Goal: Complete application form: Complete application form

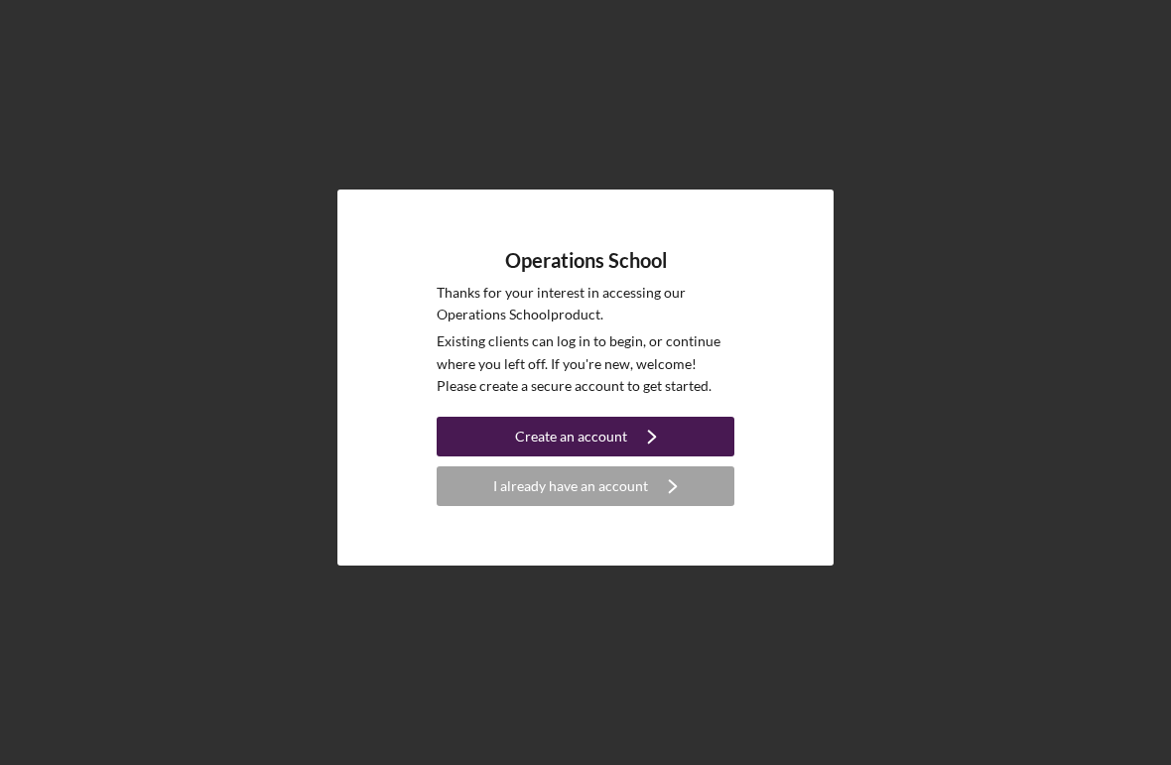
click at [590, 456] on div "Create an account" at bounding box center [571, 437] width 112 height 40
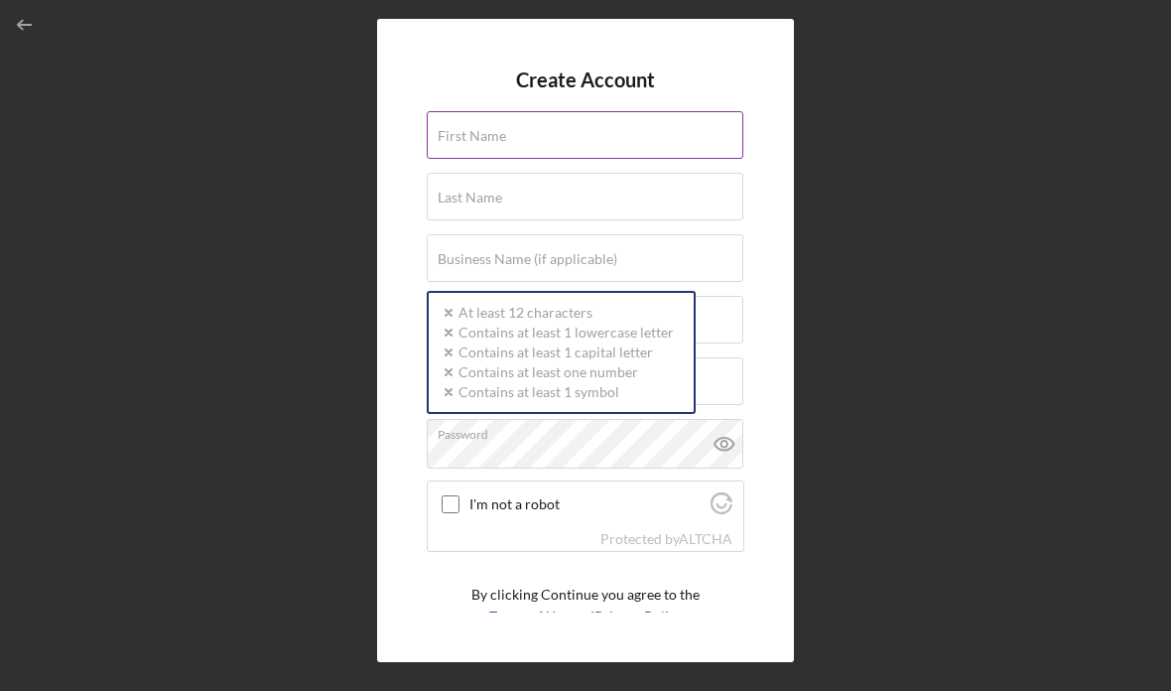
click at [516, 154] on input "First Name" at bounding box center [585, 135] width 316 height 48
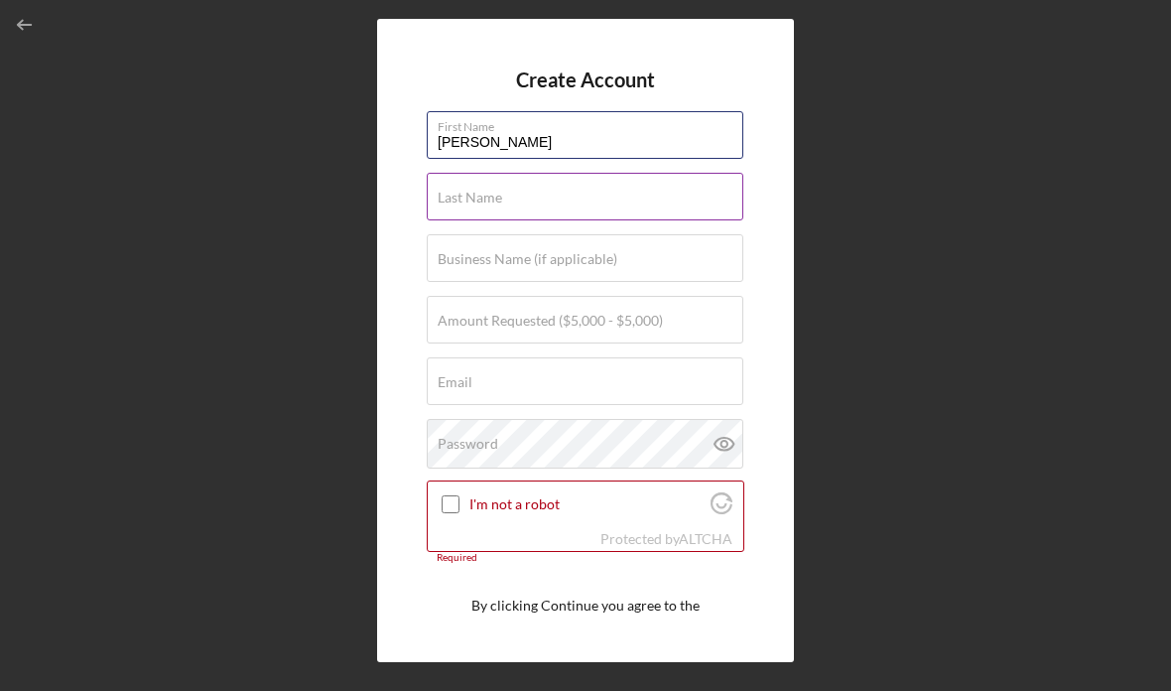
type input "[PERSON_NAME]"
click at [499, 205] on label "Last Name" at bounding box center [470, 197] width 64 height 16
click at [499, 205] on input "Last Name" at bounding box center [585, 197] width 316 height 48
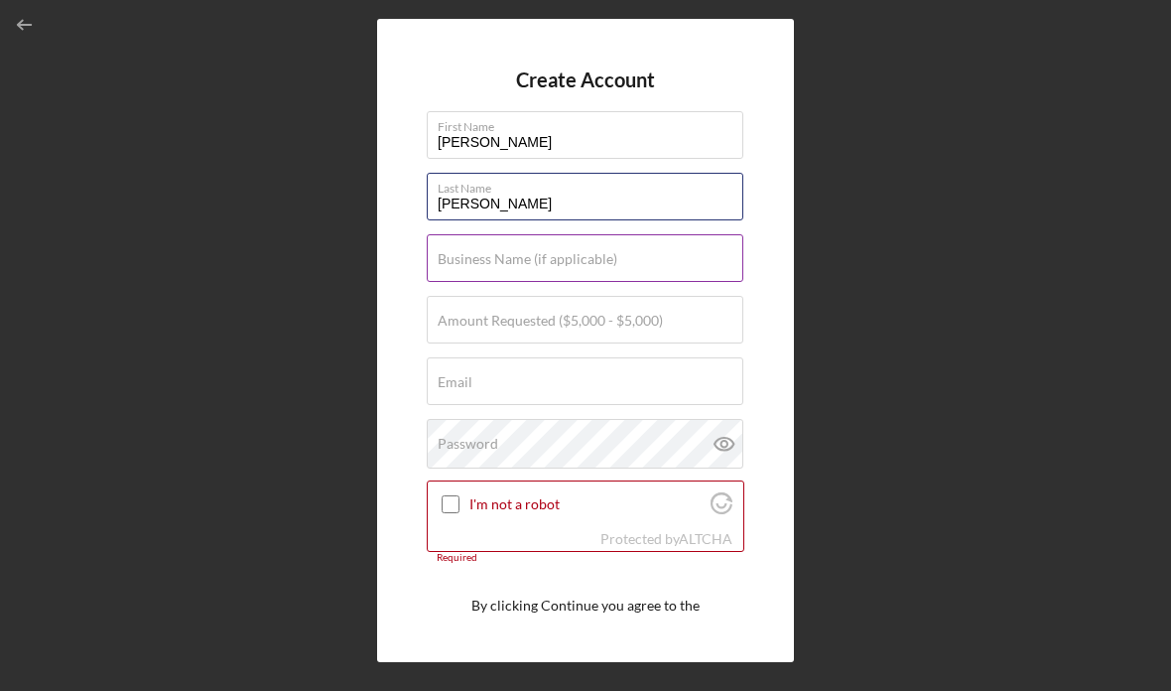
type input "[PERSON_NAME]"
click at [492, 266] on label "Business Name (if applicable)" at bounding box center [528, 259] width 180 height 16
click at [492, 266] on input "Business Name (if applicable)" at bounding box center [585, 258] width 316 height 48
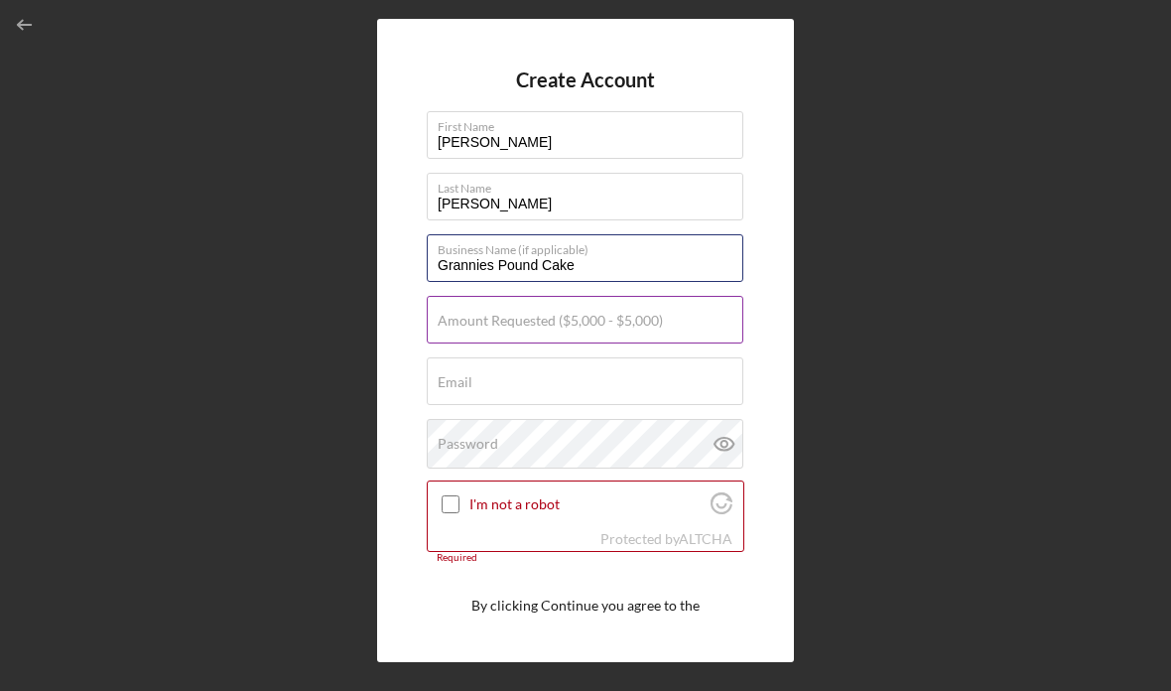
type input "Grannies Pound Cake"
click at [511, 343] on input "Amount Requested ($5,000 - $5,000)" at bounding box center [585, 320] width 316 height 48
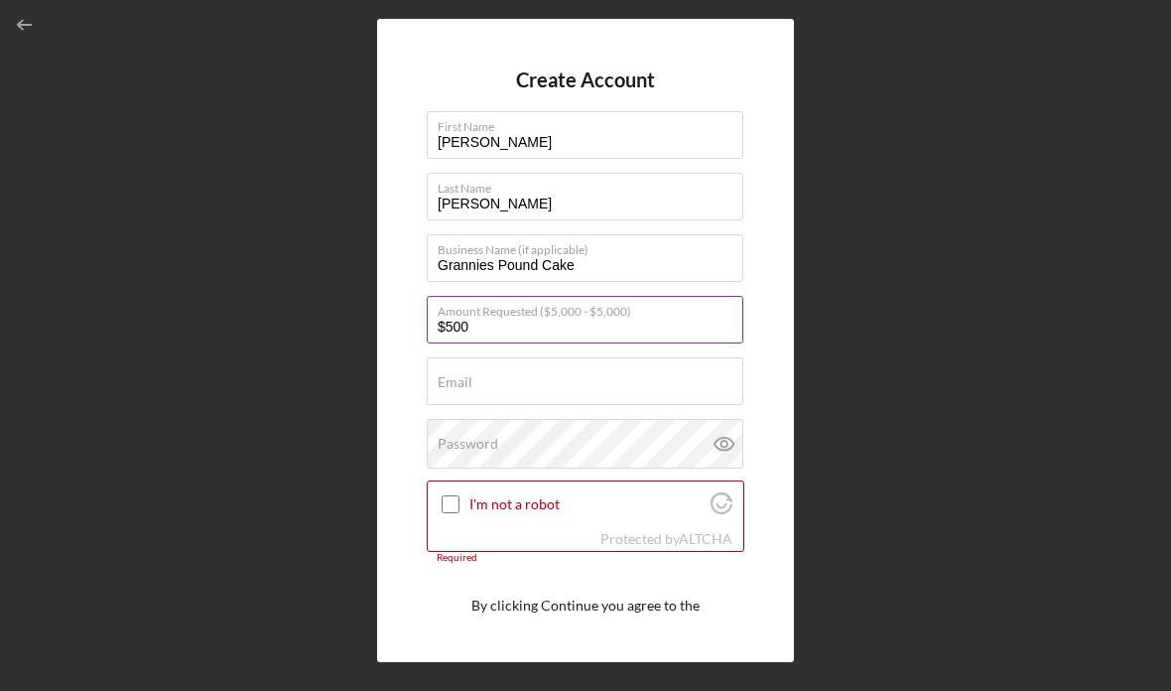
type input "$5,000"
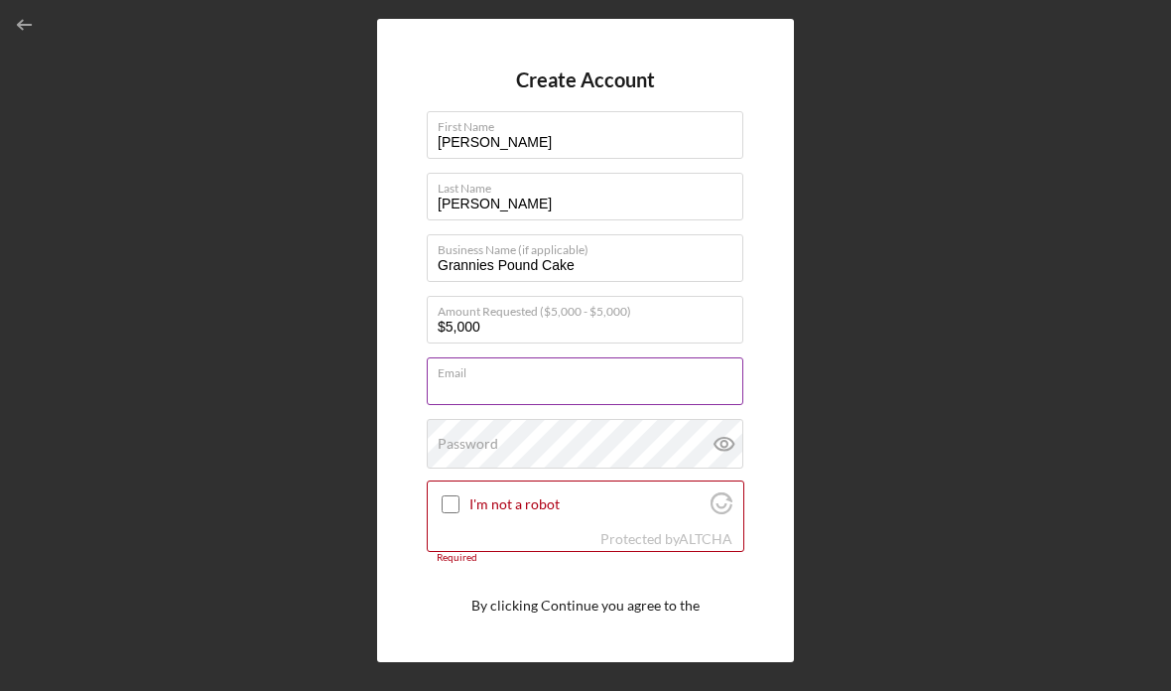
click at [507, 403] on input "Email" at bounding box center [585, 381] width 316 height 48
type input "[EMAIL_ADDRESS][DOMAIN_NAME]"
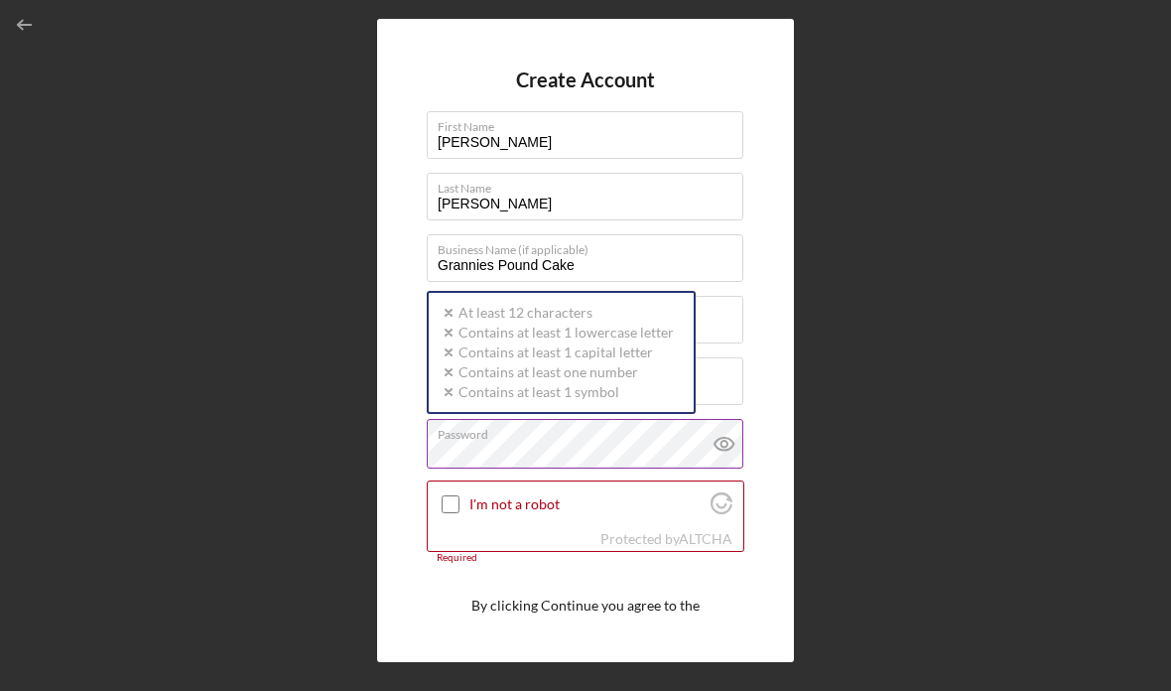
click at [501, 443] on div "Password Icon/icon-validation-no At least 12 characters Icon/icon-validation-no…" at bounding box center [585, 444] width 317 height 50
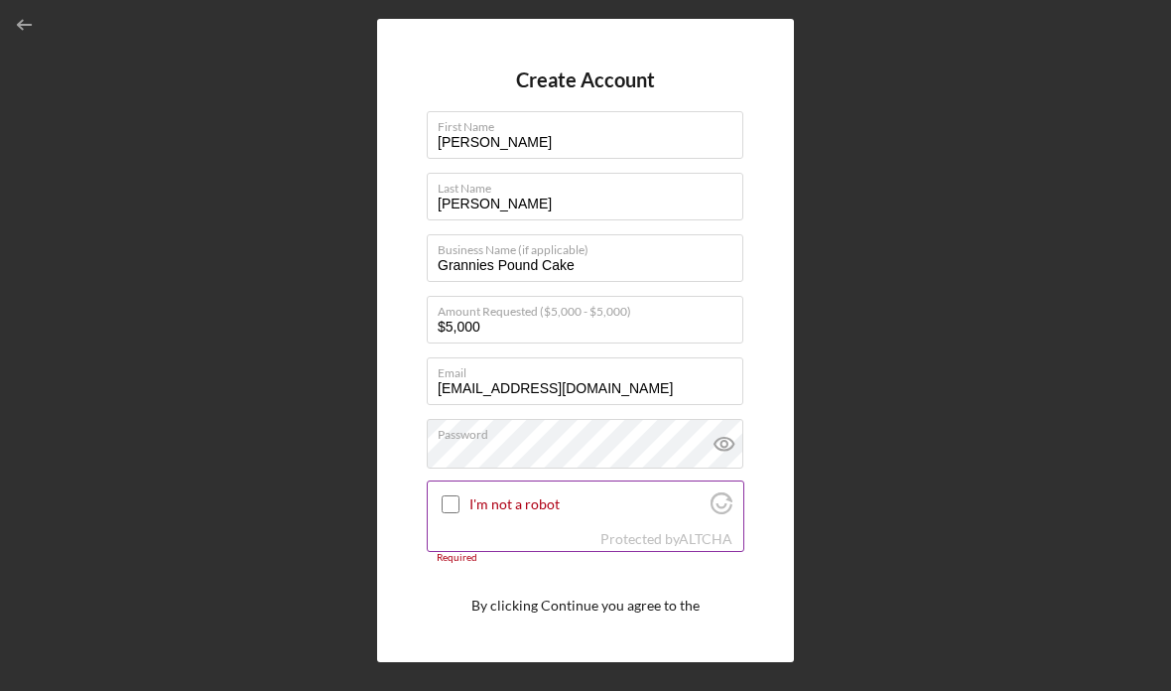
click at [455, 513] on input "I'm not a robot" at bounding box center [450, 504] width 18 height 18
checkbox input "true"
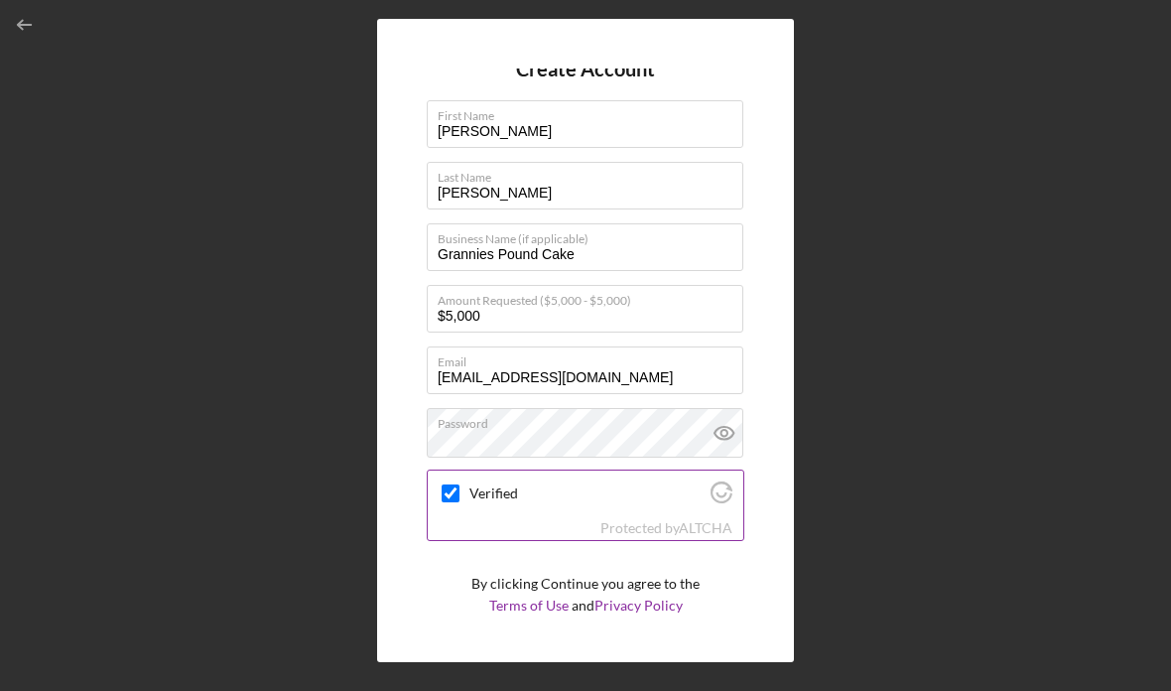
scroll to position [10, 0]
click at [511, 661] on button "Create Account" at bounding box center [585, 657] width 317 height 40
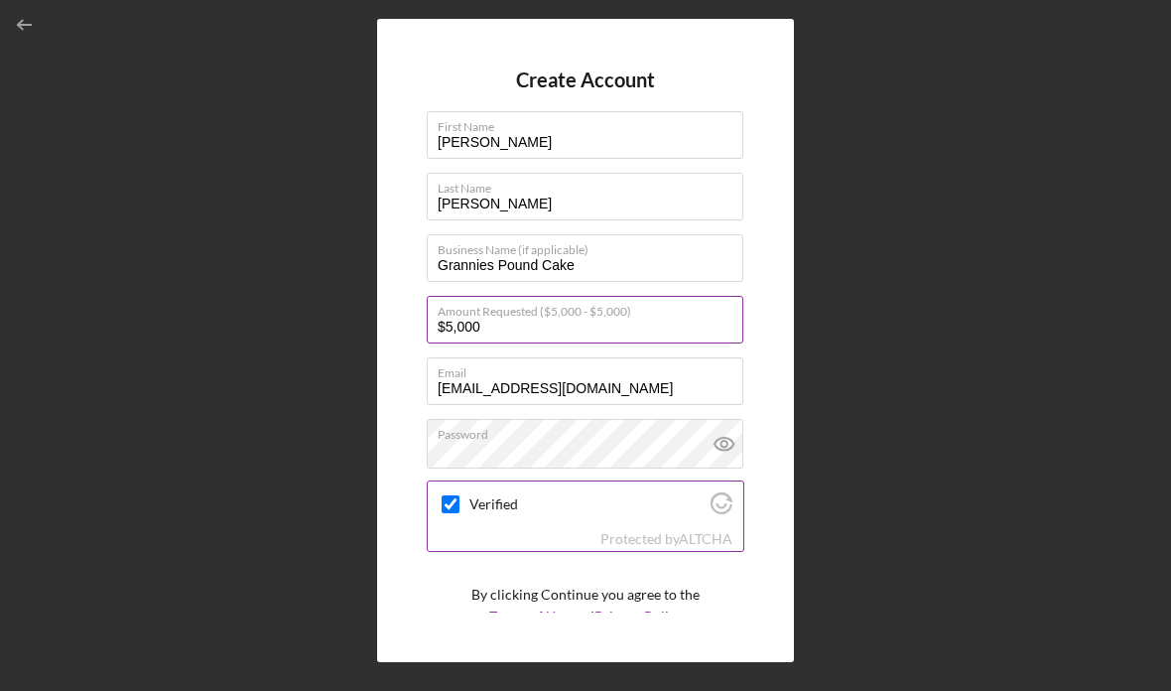
scroll to position [0, 0]
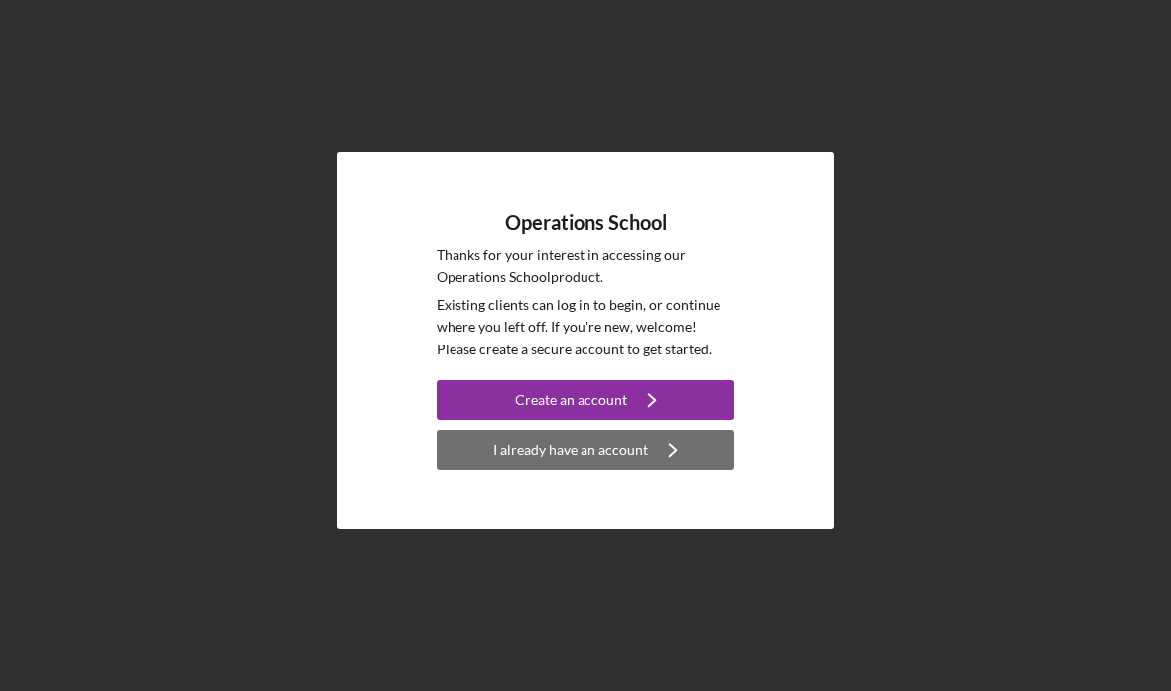
click at [584, 469] on div "I already have an account" at bounding box center [570, 450] width 155 height 40
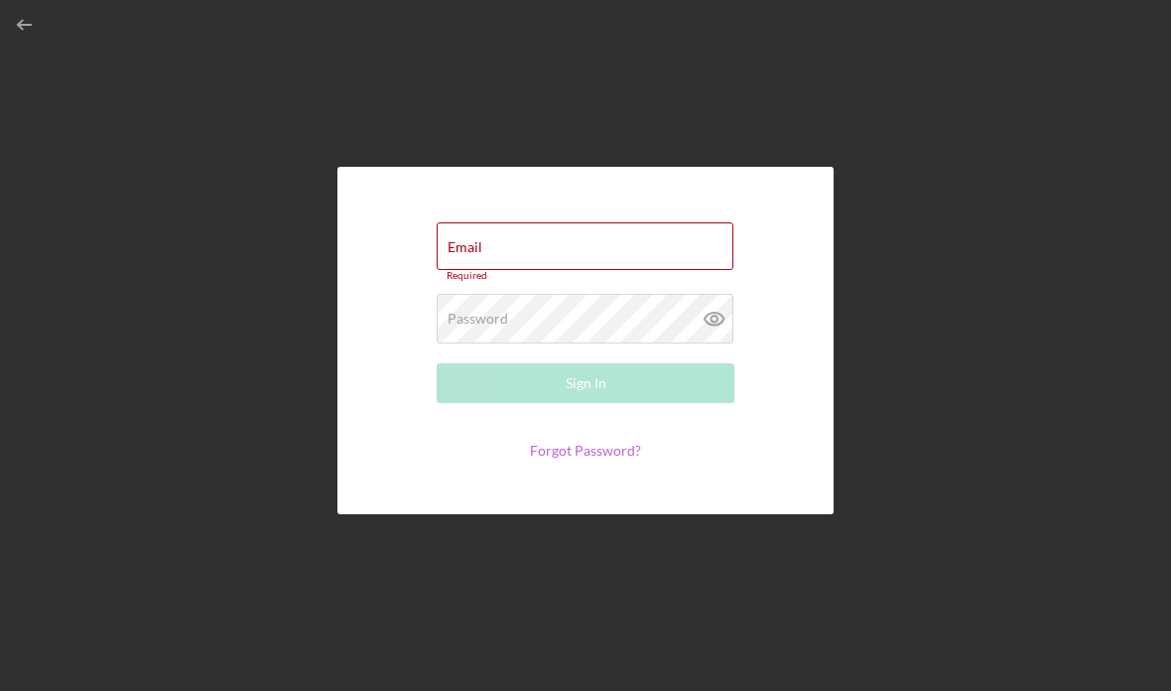
click at [596, 458] on link "Forgot Password?" at bounding box center [585, 449] width 111 height 17
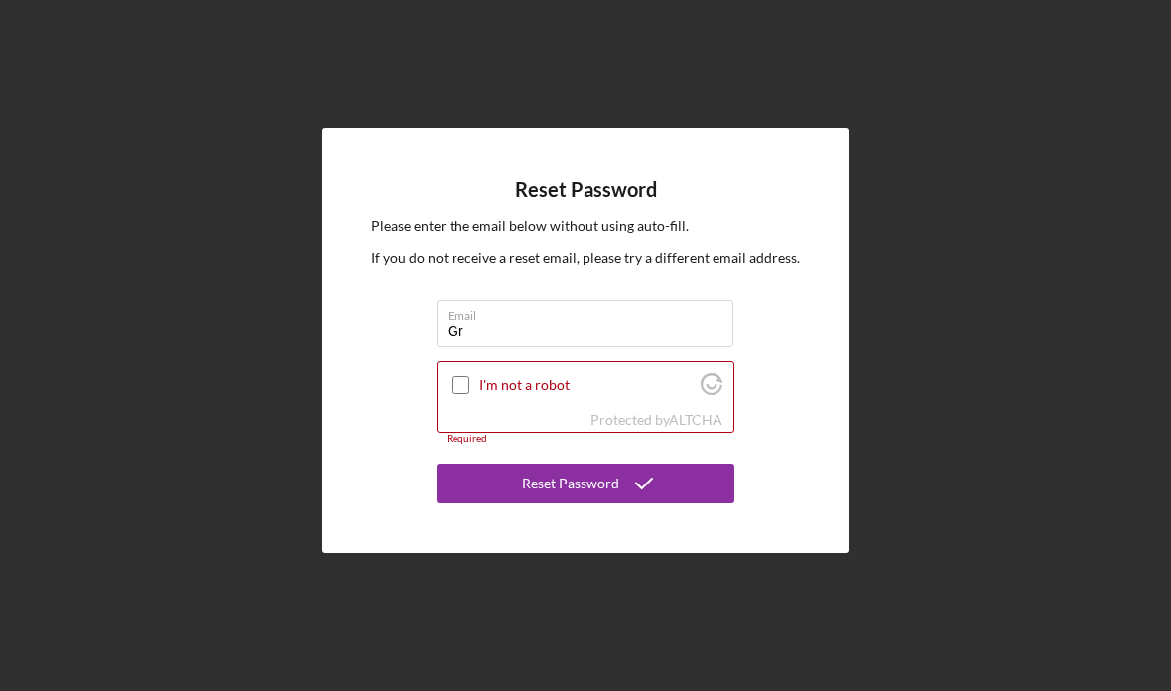
type input "G"
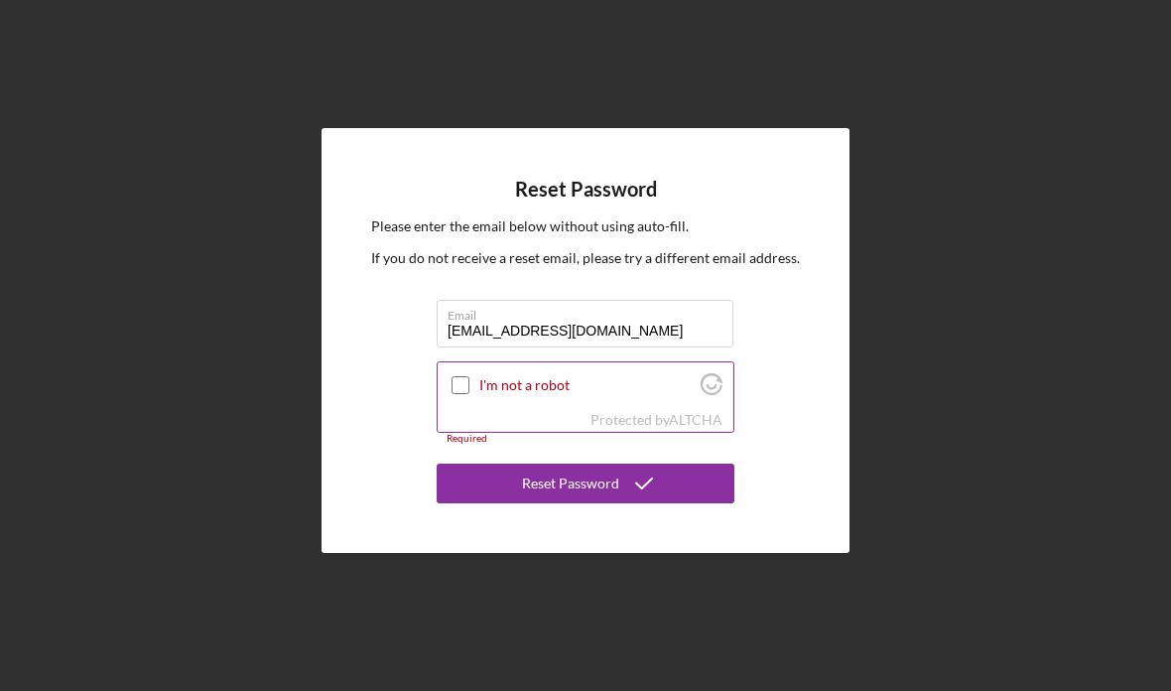
type input "[EMAIL_ADDRESS][DOMAIN_NAME]"
click at [462, 394] on input "I'm not a robot" at bounding box center [460, 385] width 18 height 18
checkbox input "true"
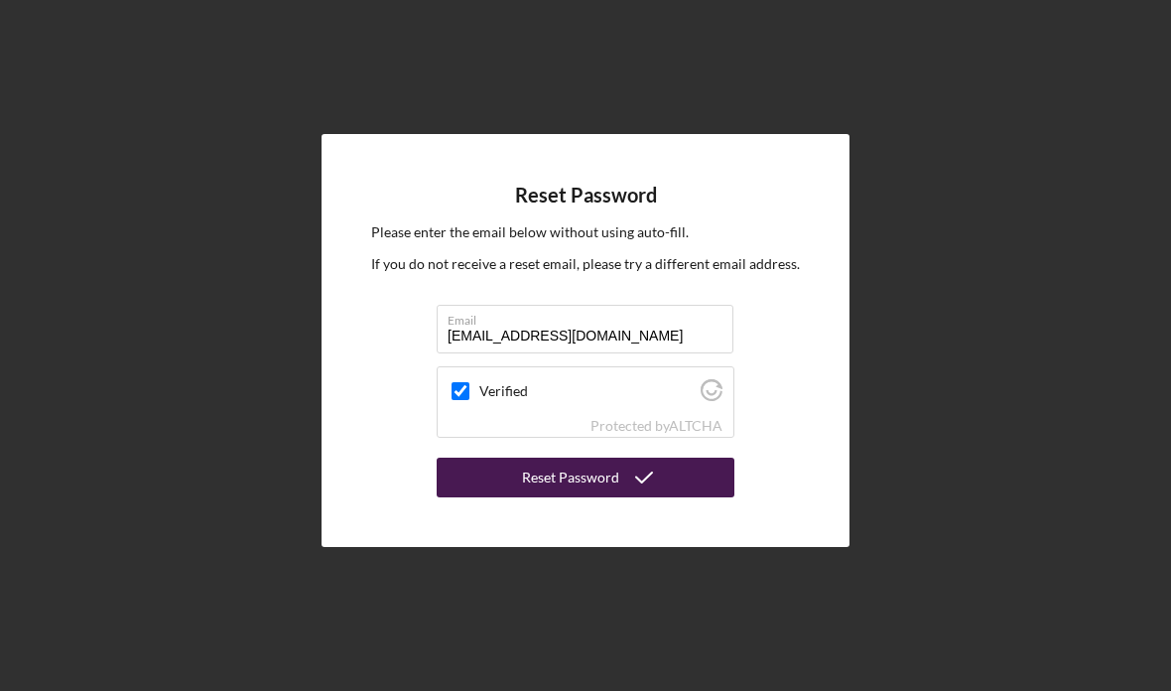
click at [613, 497] on form "Email [EMAIL_ADDRESS][DOMAIN_NAME] Verified Protected by ALTCHA Reset Password" at bounding box center [586, 401] width 298 height 192
click at [571, 497] on div "Reset Password" at bounding box center [570, 477] width 97 height 40
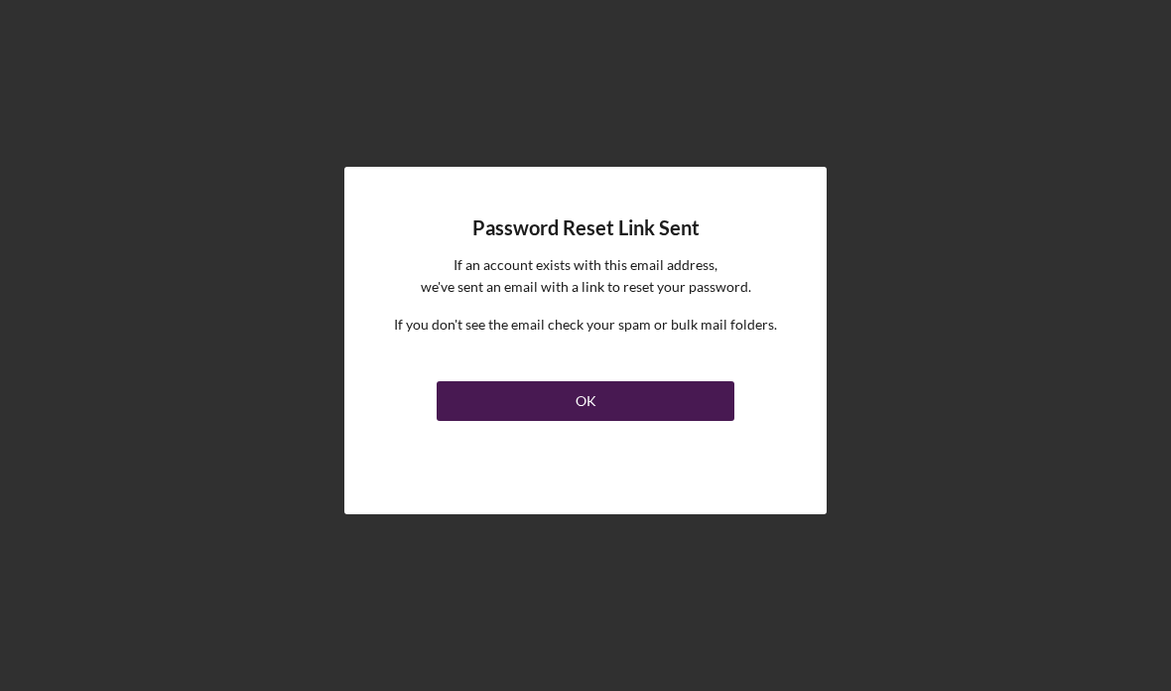
click at [556, 421] on link "OK" at bounding box center [586, 397] width 298 height 48
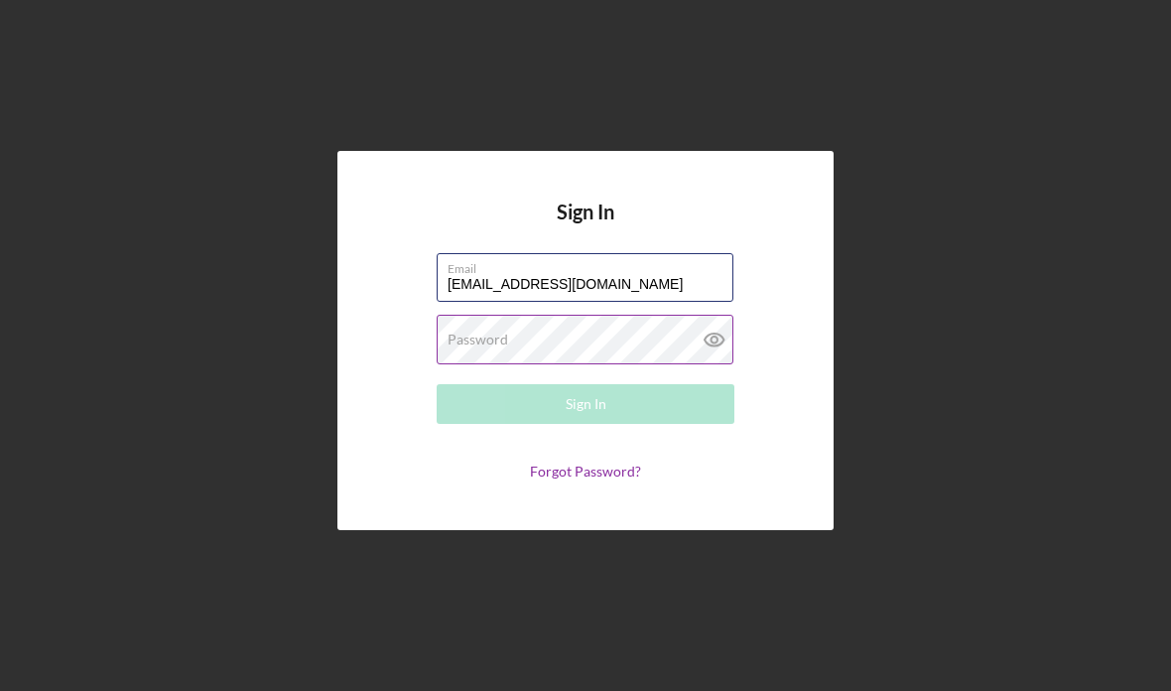
type input "[EMAIL_ADDRESS][DOMAIN_NAME]"
click at [477, 347] on label "Password" at bounding box center [477, 339] width 61 height 16
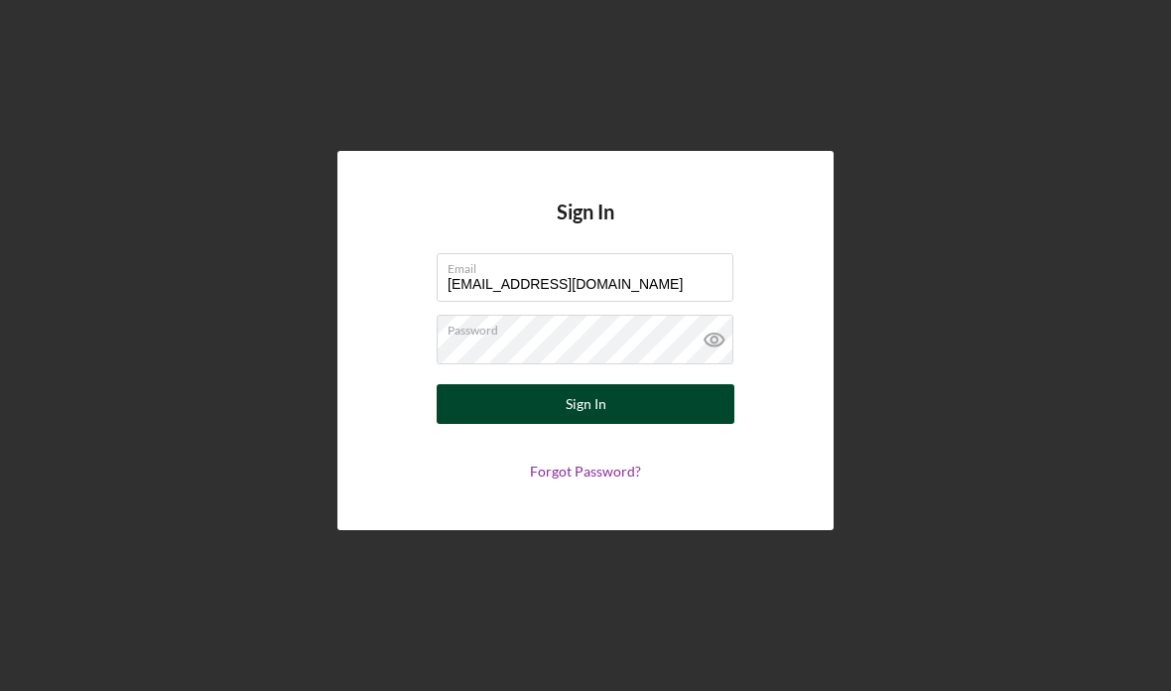
click at [472, 424] on button "Sign In" at bounding box center [586, 404] width 298 height 40
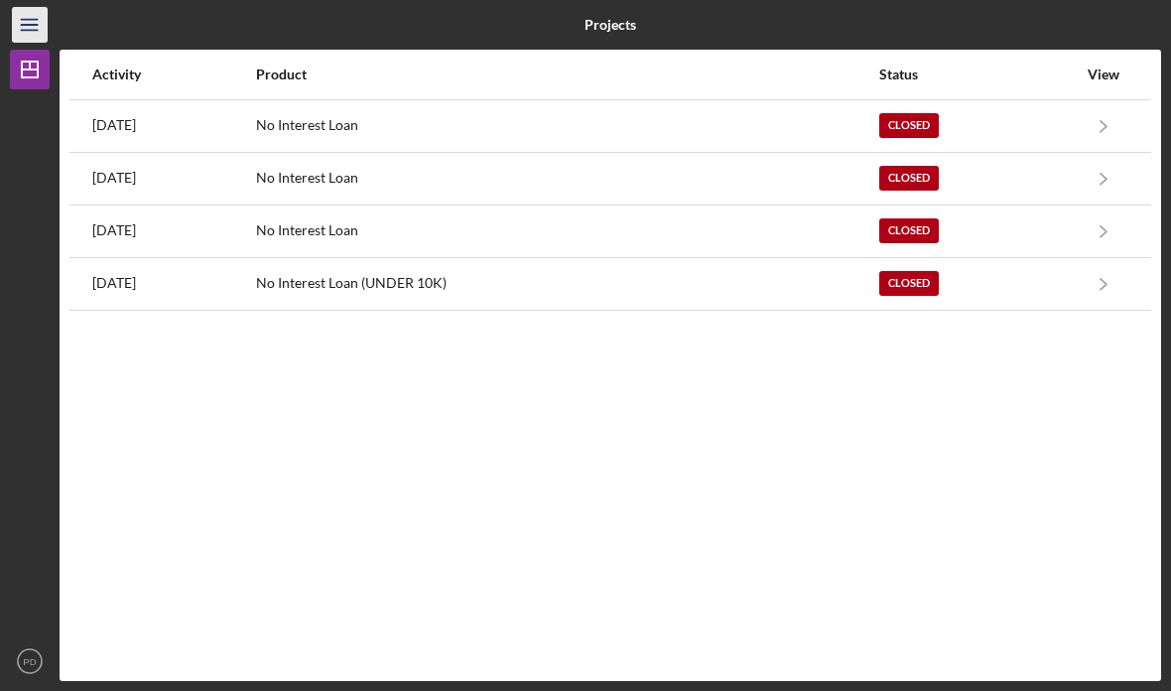
click at [38, 39] on icon "Icon/Menu" at bounding box center [30, 25] width 45 height 45
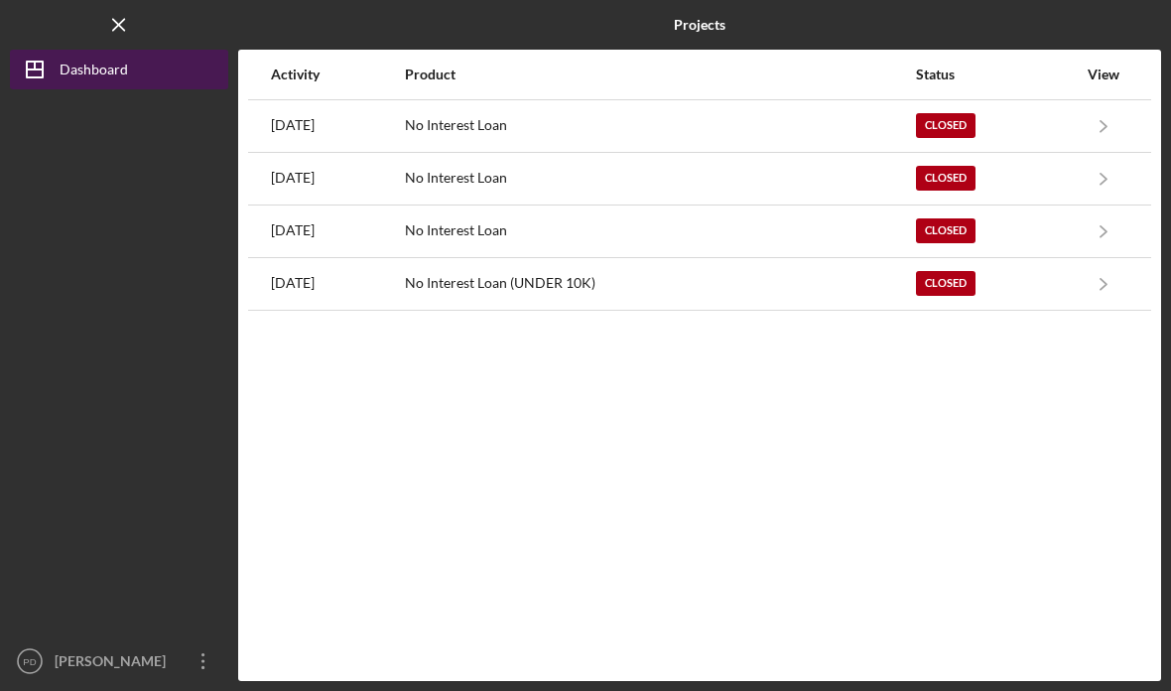
click at [75, 66] on div "Dashboard" at bounding box center [94, 72] width 68 height 45
click at [84, 73] on div "Dashboard" at bounding box center [94, 72] width 68 height 45
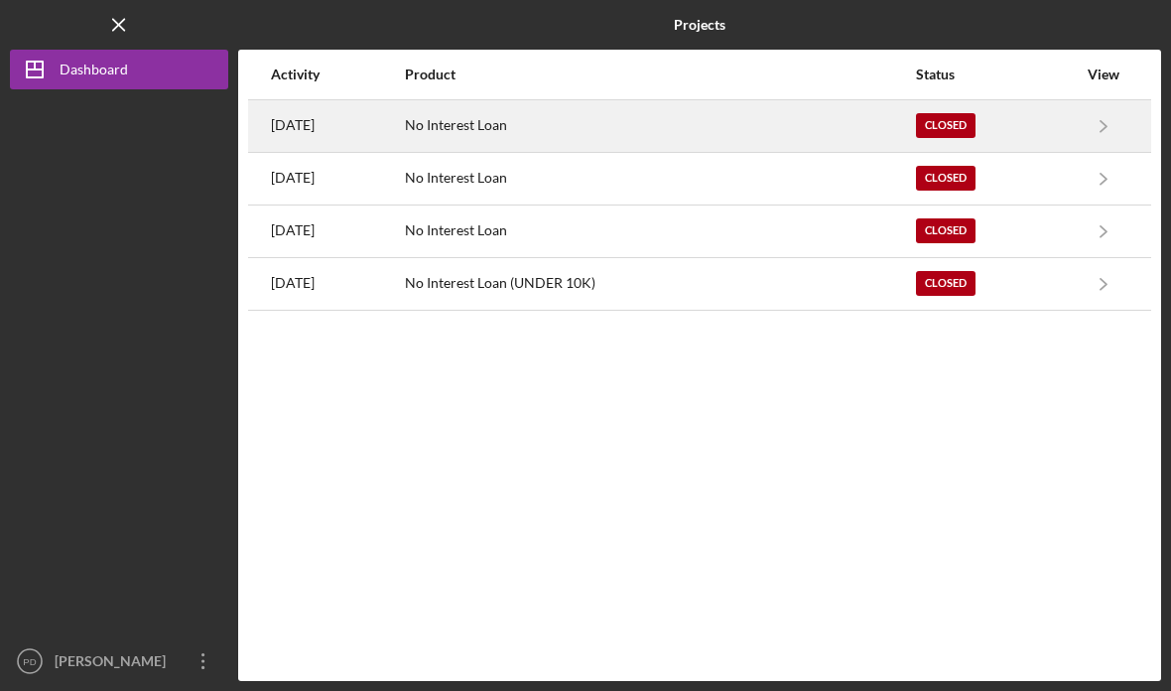
click at [540, 126] on div "No Interest Loan" at bounding box center [659, 126] width 508 height 50
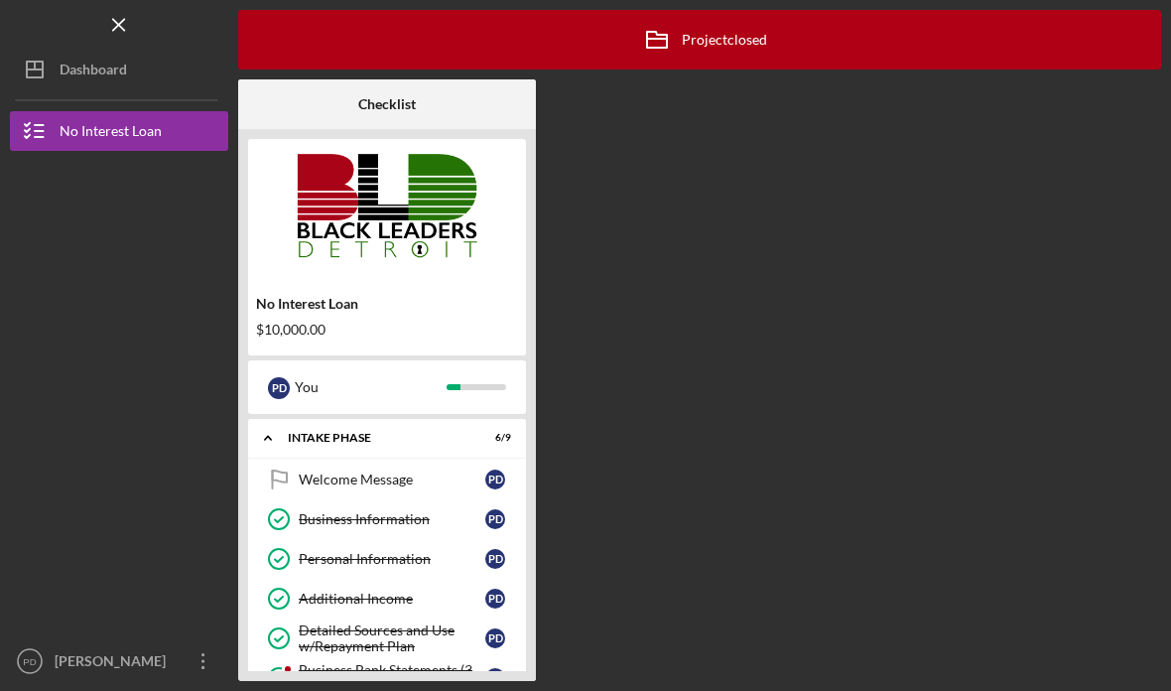
click at [650, 249] on div "Icon/Archived Project closed Icon/Info Checklist No Interest Loan $10,000.00 P …" at bounding box center [699, 345] width 923 height 671
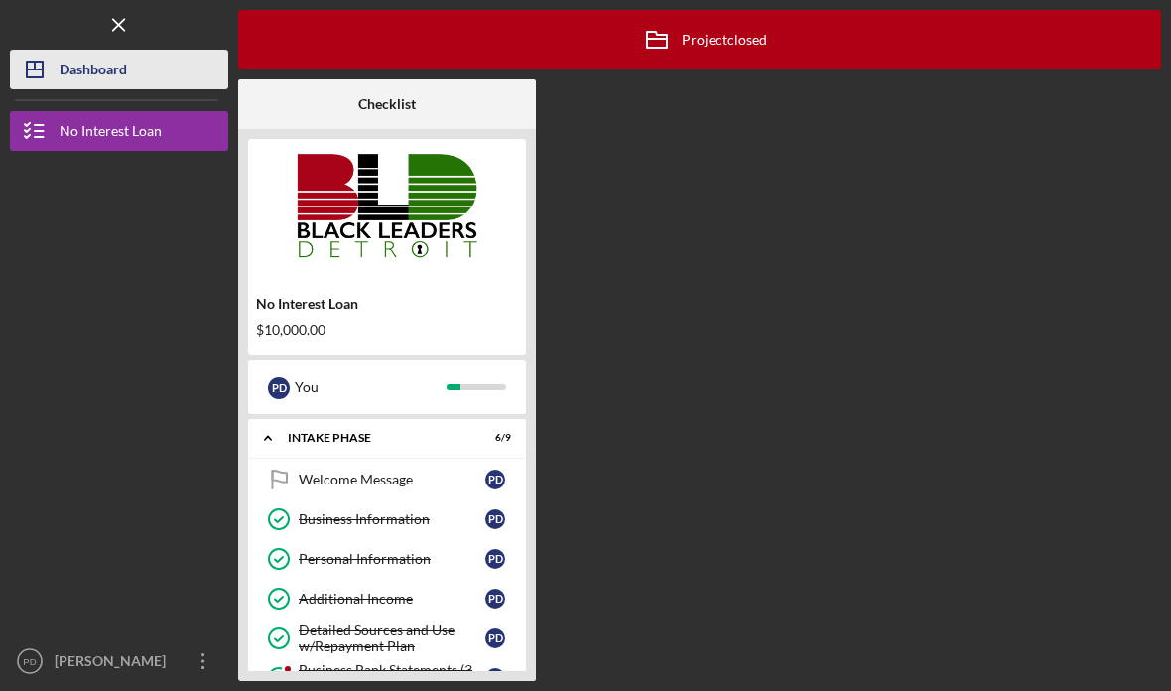
click at [150, 77] on button "Icon/Dashboard Dashboard" at bounding box center [119, 70] width 218 height 40
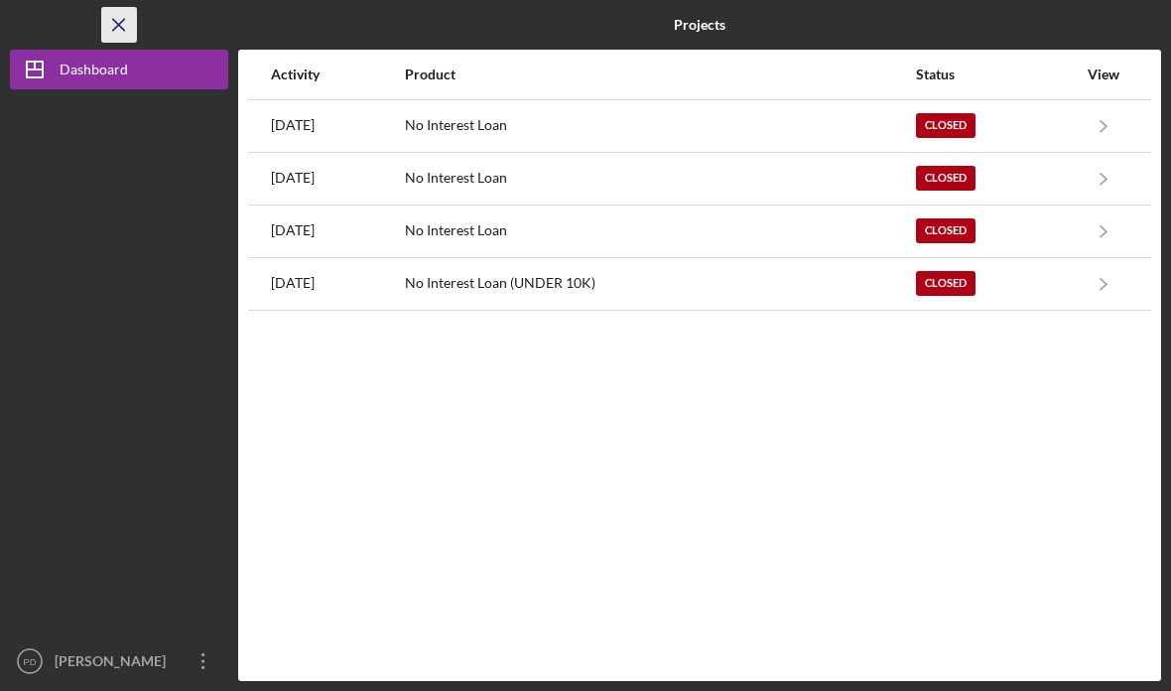
click at [126, 32] on icon "Icon/Menu Close" at bounding box center [119, 25] width 45 height 45
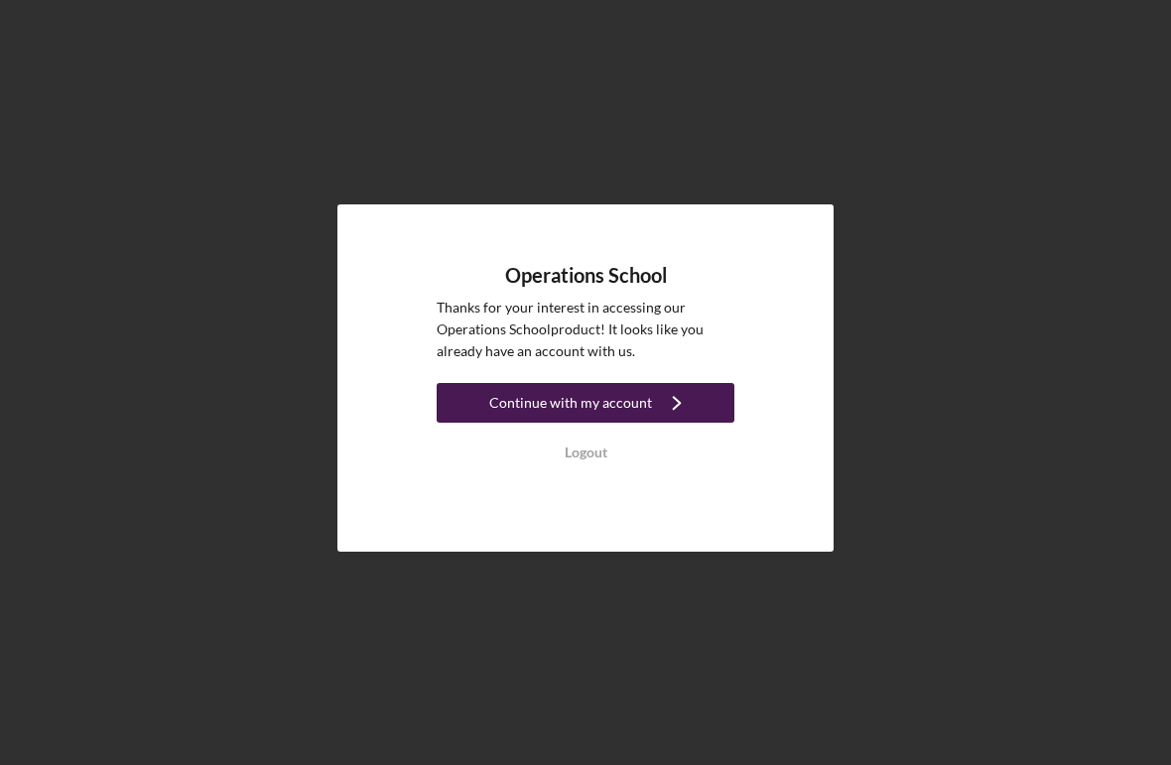
click at [565, 423] on div "Continue with my account" at bounding box center [570, 403] width 163 height 40
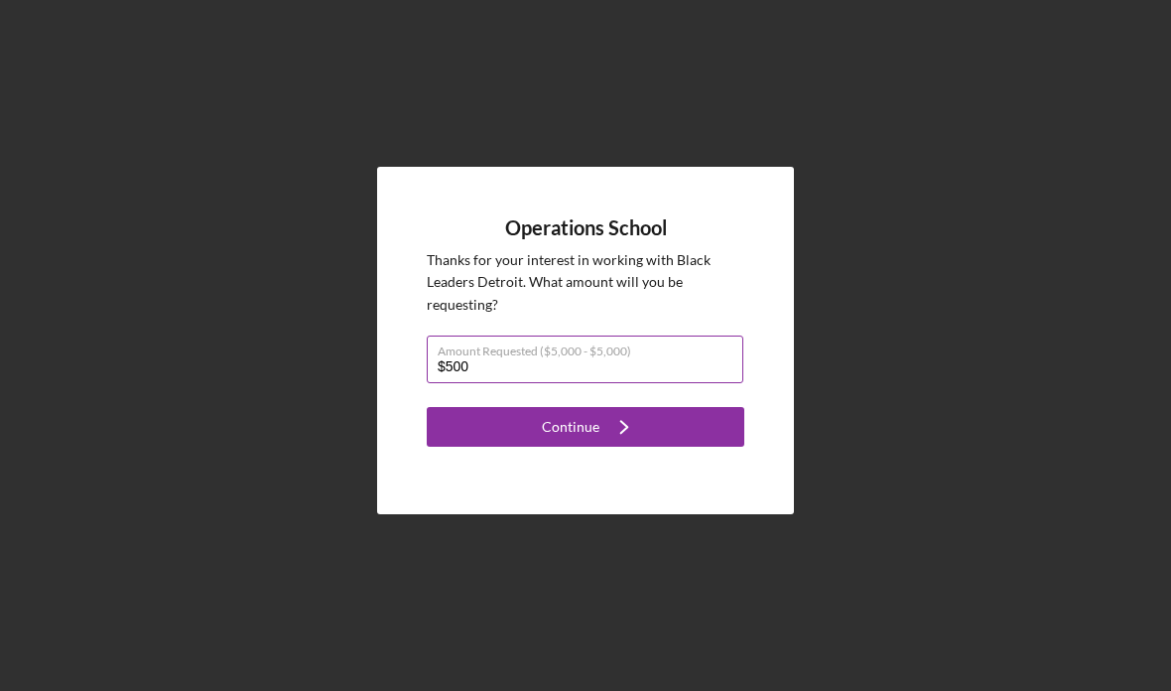
type input "$5,000"
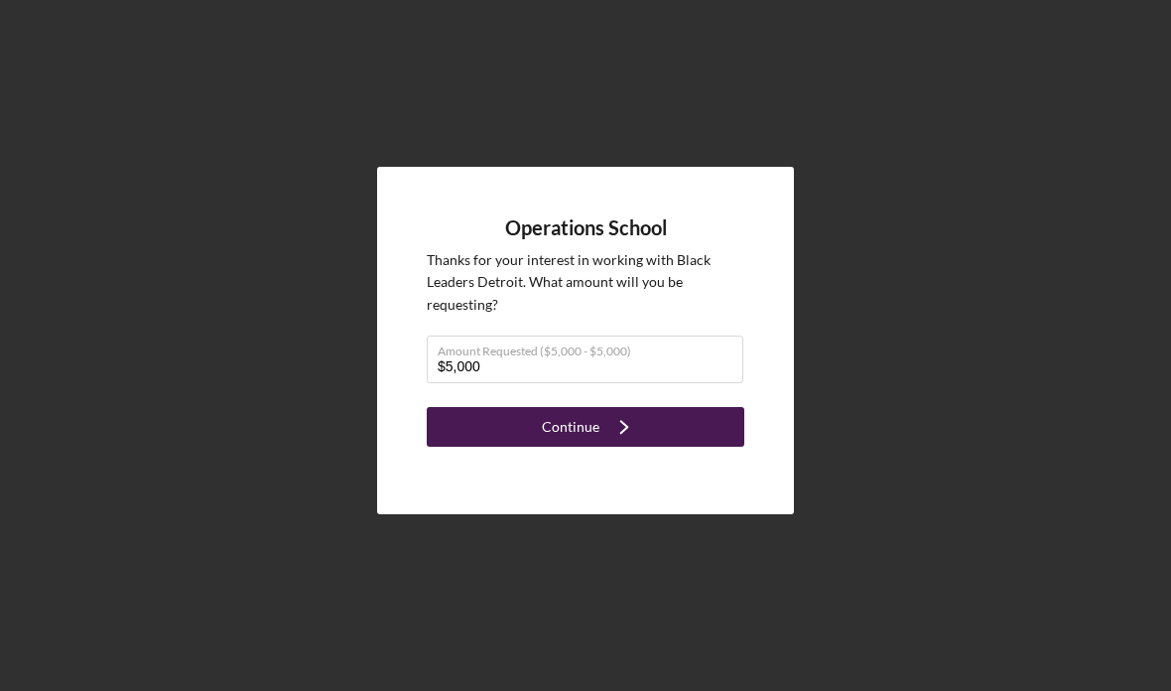
click at [599, 451] on icon "Icon/Navigate" at bounding box center [624, 427] width 50 height 50
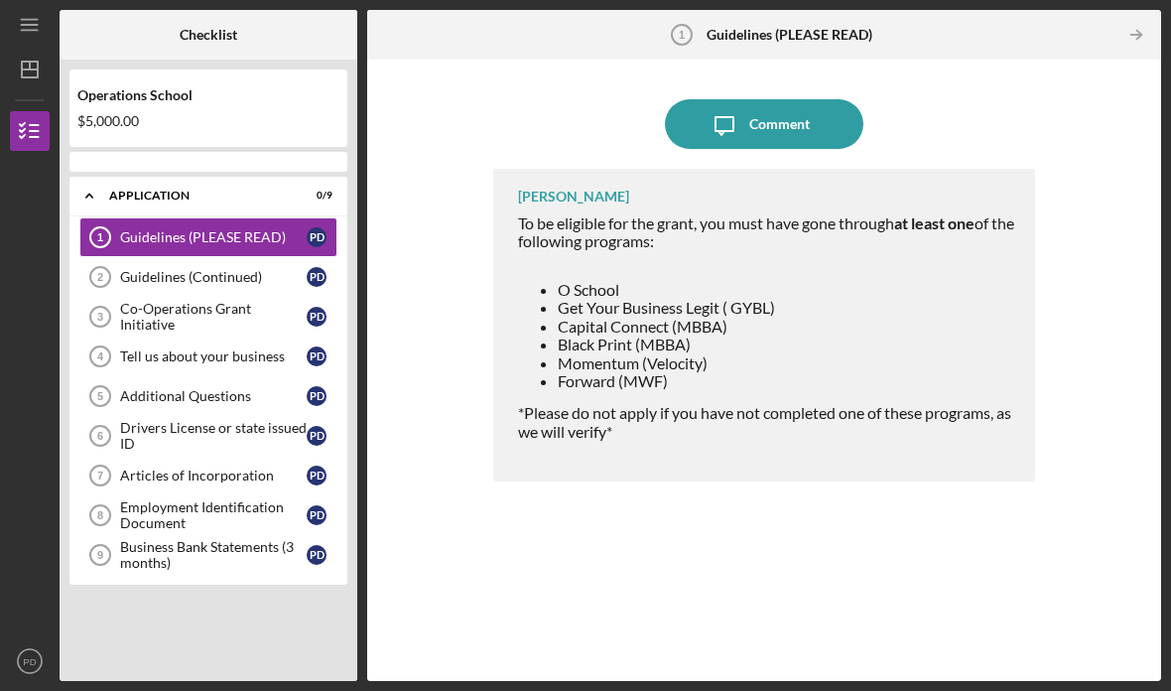
scroll to position [69, 0]
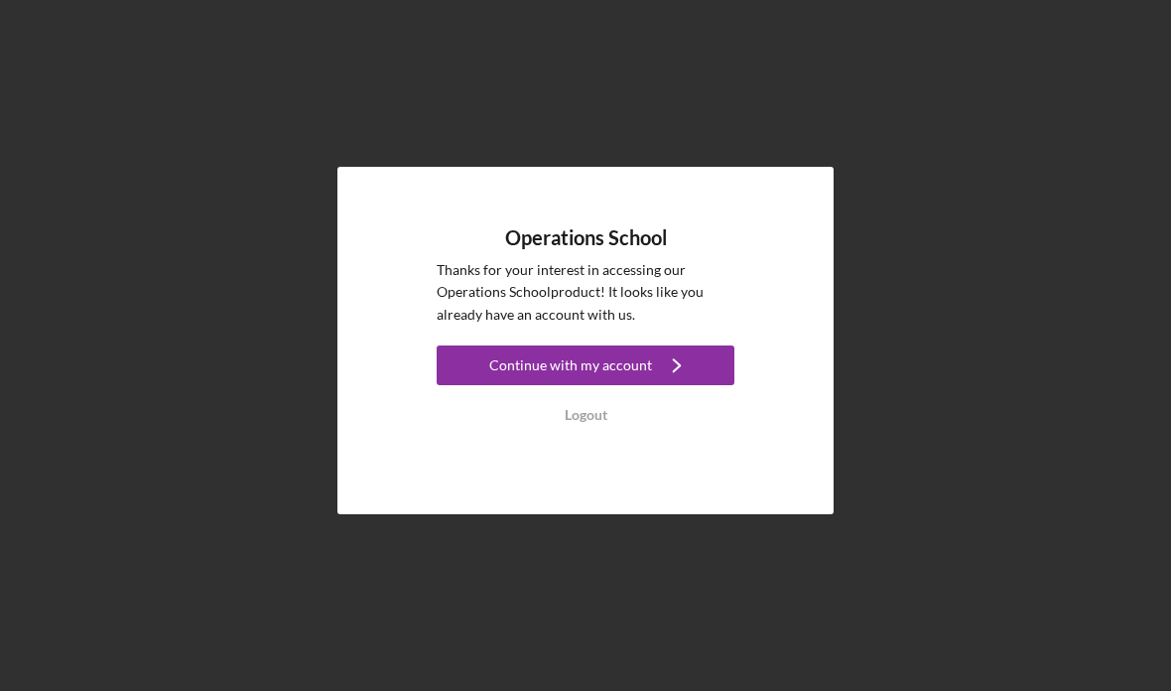
click at [573, 395] on div "Logout" at bounding box center [586, 415] width 43 height 40
